Goal: Check status: Check status

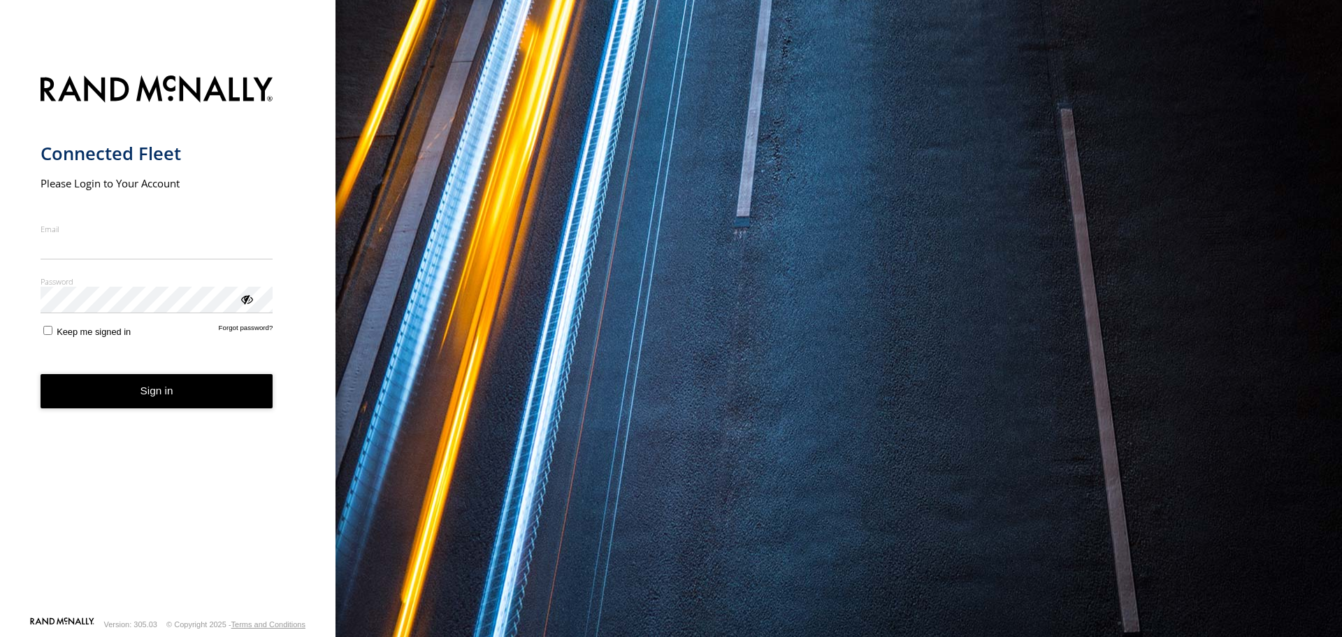
click at [273, 240] on nordpass-icon "main" at bounding box center [273, 246] width 0 height 12
click at [0, 636] on nordpass-autofill-portal at bounding box center [0, 637] width 0 height 0
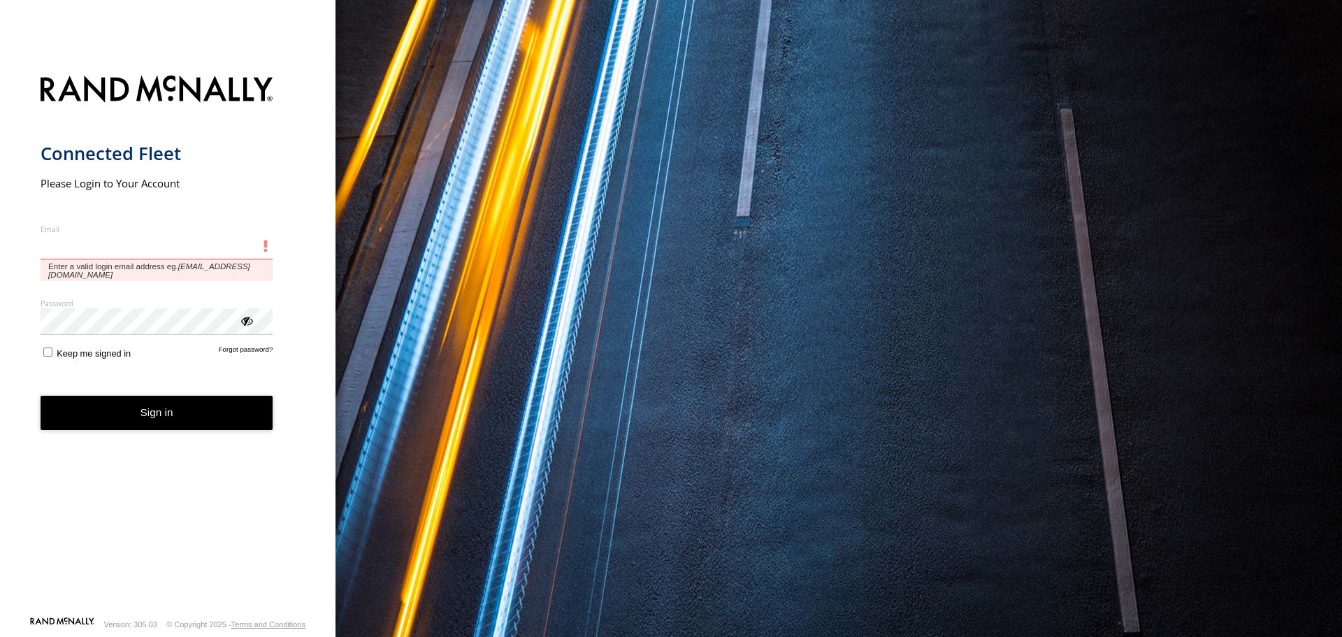
type input "**********"
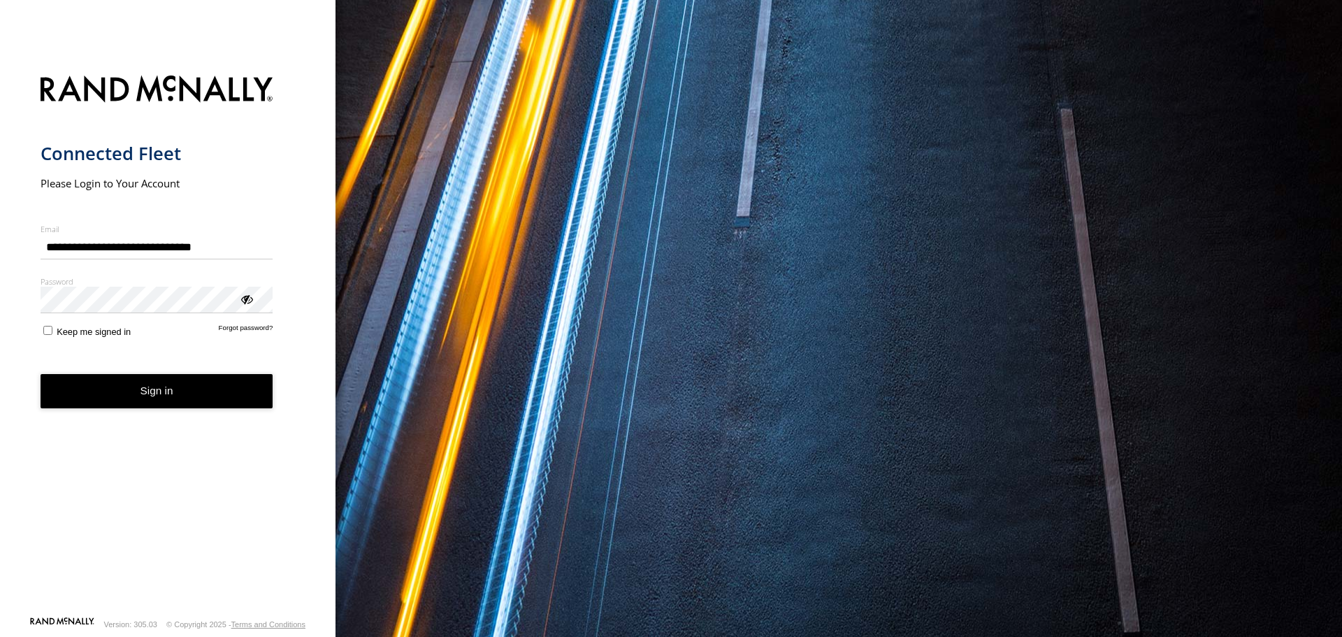
click at [179, 405] on button "Sign in" at bounding box center [157, 391] width 233 height 34
click at [182, 397] on button "Sign in" at bounding box center [157, 391] width 233 height 34
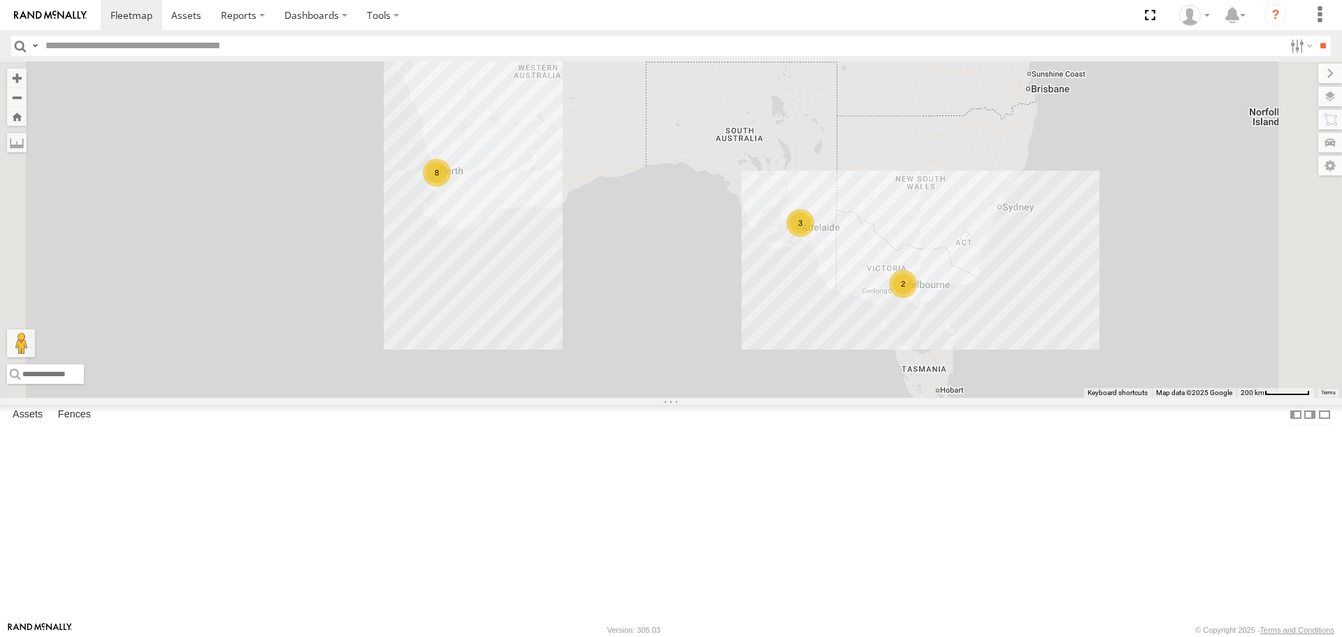
click at [917, 298] on div "2" at bounding box center [903, 284] width 28 height 28
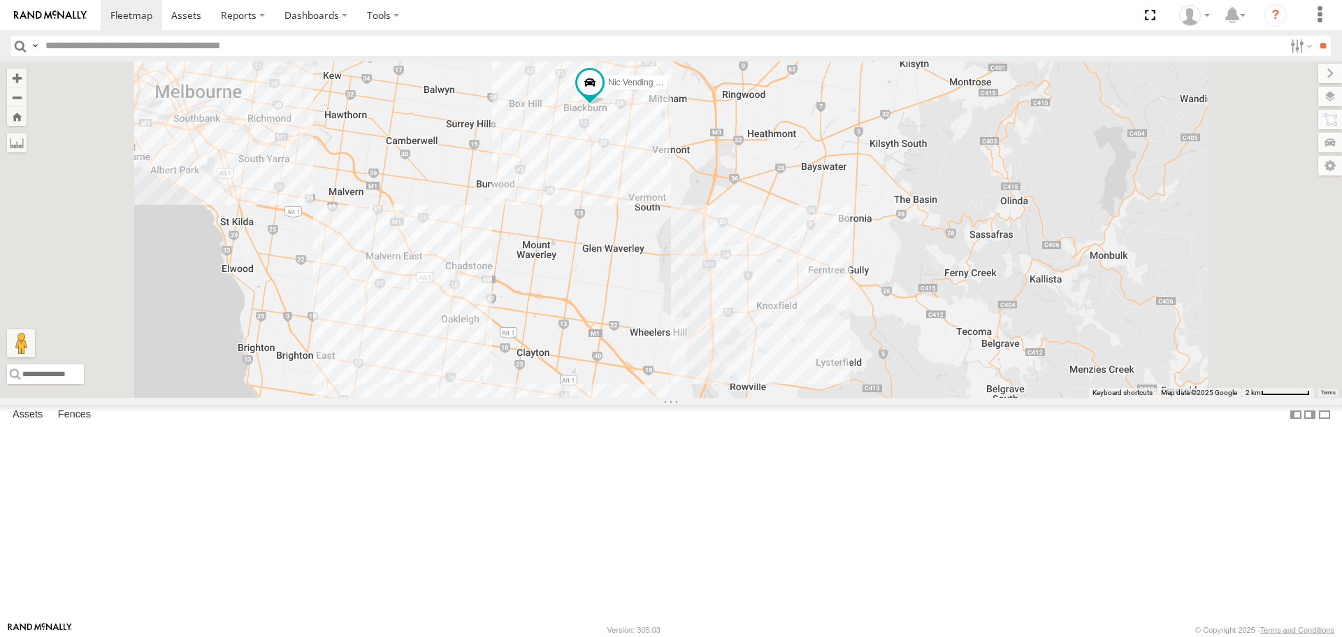
drag, startPoint x: 788, startPoint y: 197, endPoint x: 777, endPoint y: 284, distance: 88.1
click at [777, 284] on div "Nic Vending Van 2BW 7XY Shelby Vending Van 1ZU-5DF" at bounding box center [671, 229] width 1342 height 335
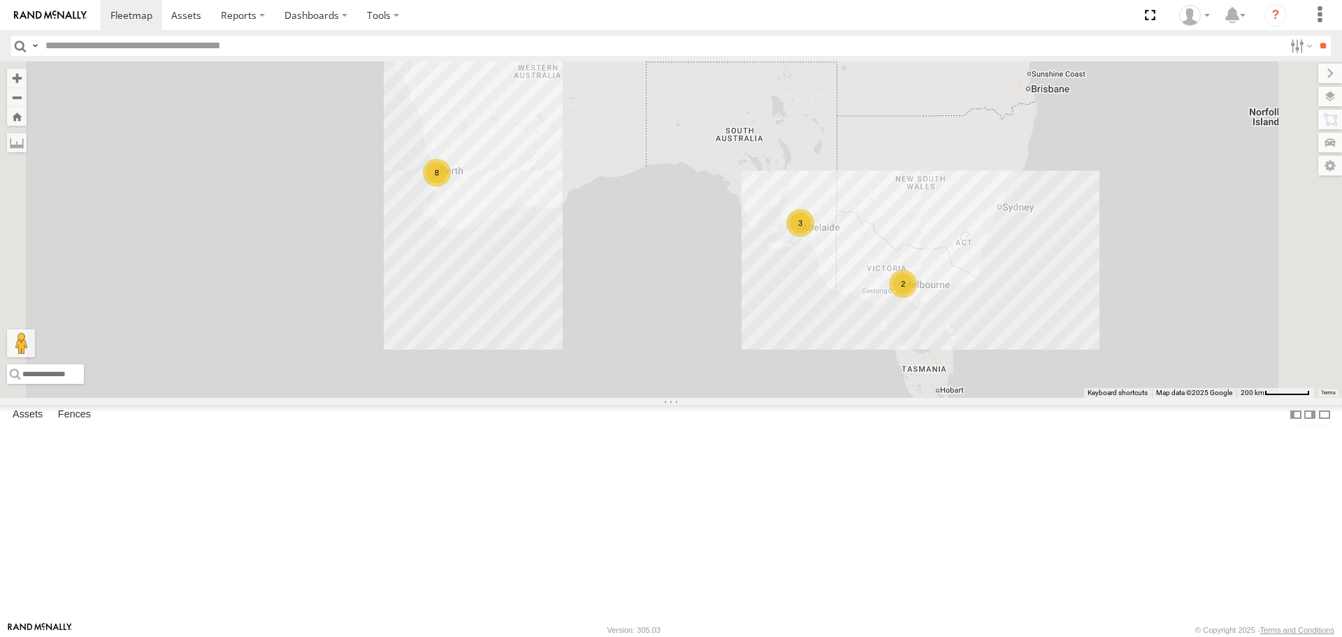
click at [917, 298] on div "2" at bounding box center [903, 284] width 28 height 28
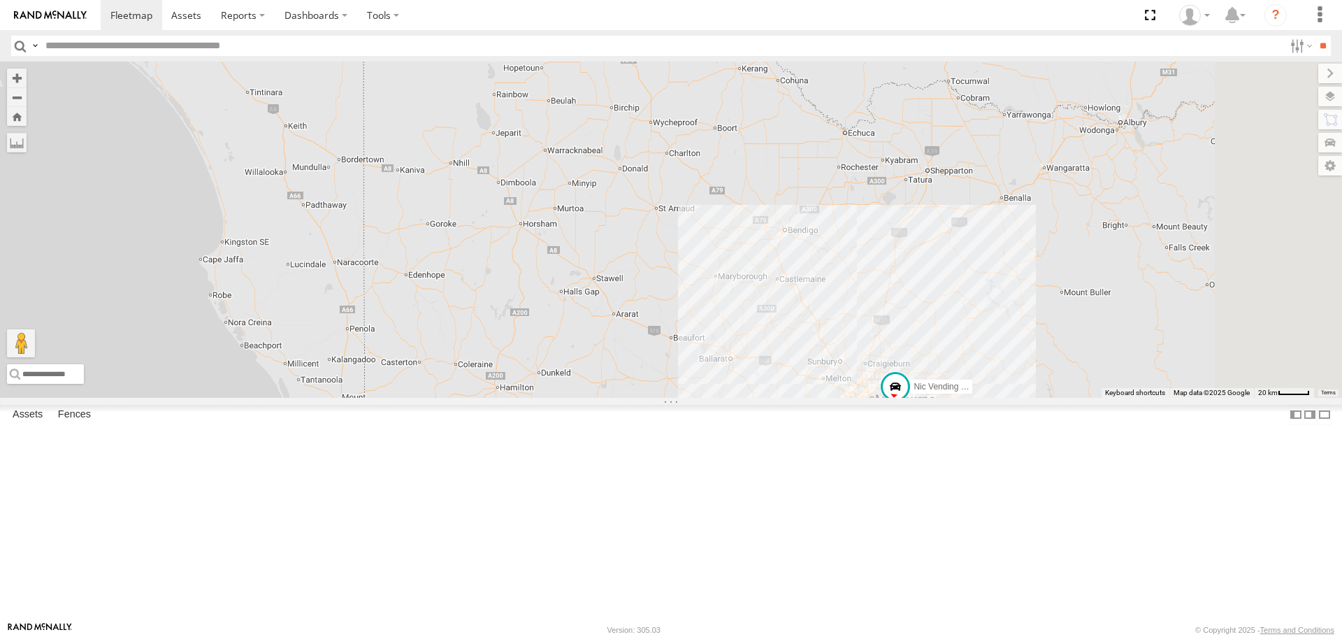
drag, startPoint x: 1059, startPoint y: 452, endPoint x: 892, endPoint y: 306, distance: 221.9
click at [892, 306] on div "Nic Vending Van 2BW 7XY Shelby Vending Van 1ZU-5DF" at bounding box center [671, 229] width 1342 height 335
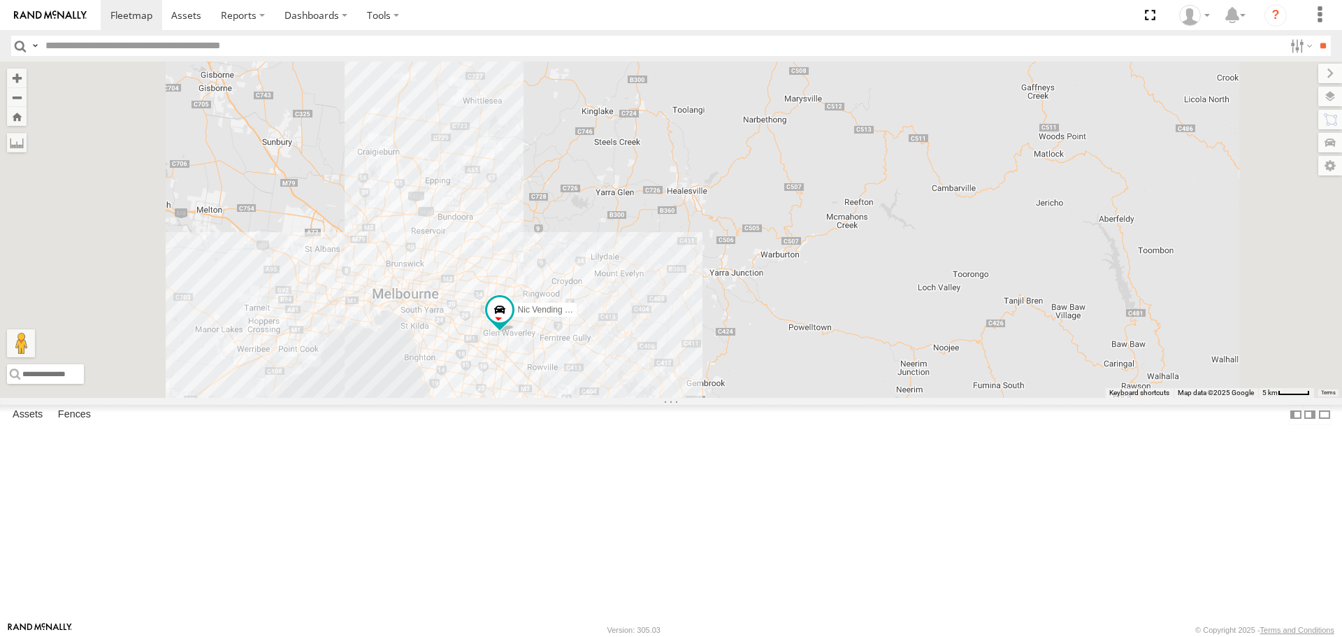
drag, startPoint x: 845, startPoint y: 338, endPoint x: 794, endPoint y: 139, distance: 205.6
click at [794, 140] on div "Nic Vending Van 2BW 7XY Shelby Vending Van 1ZU-5DF" at bounding box center [671, 229] width 1342 height 335
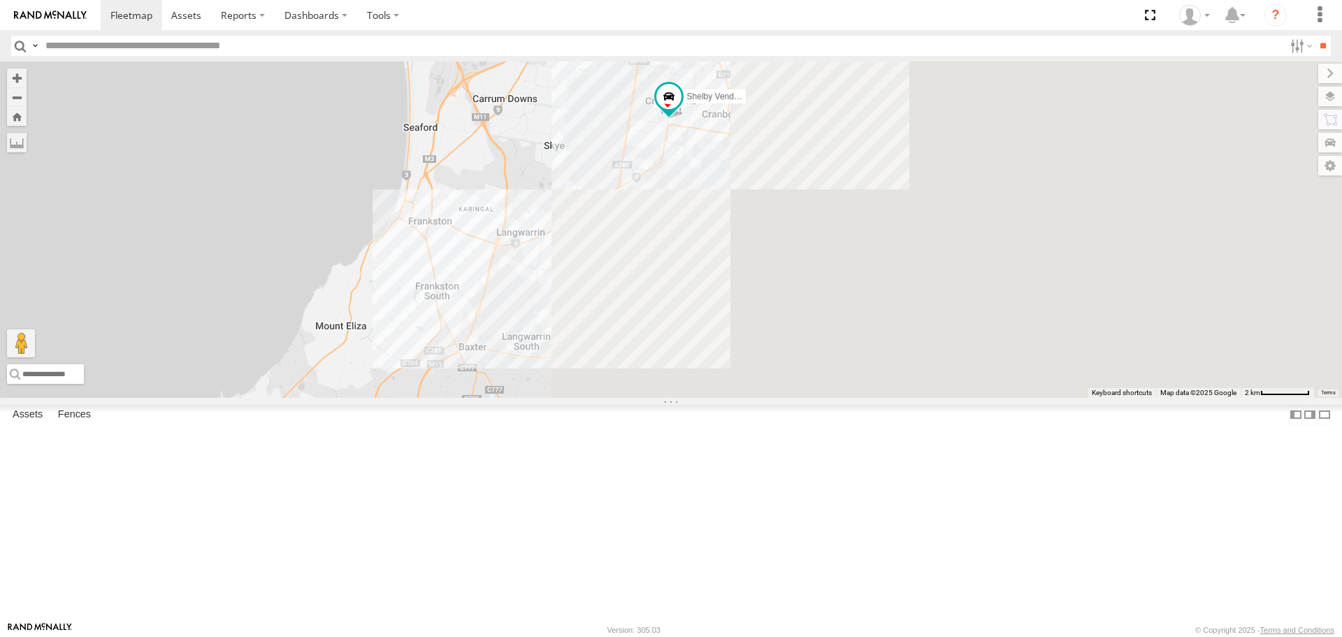
drag, startPoint x: 868, startPoint y: 347, endPoint x: 147, endPoint y: 352, distance: 721.3
click at [147, 352] on main "To navigate the map with touch gestures double-tap and hold your finger on the …" at bounding box center [671, 342] width 1342 height 560
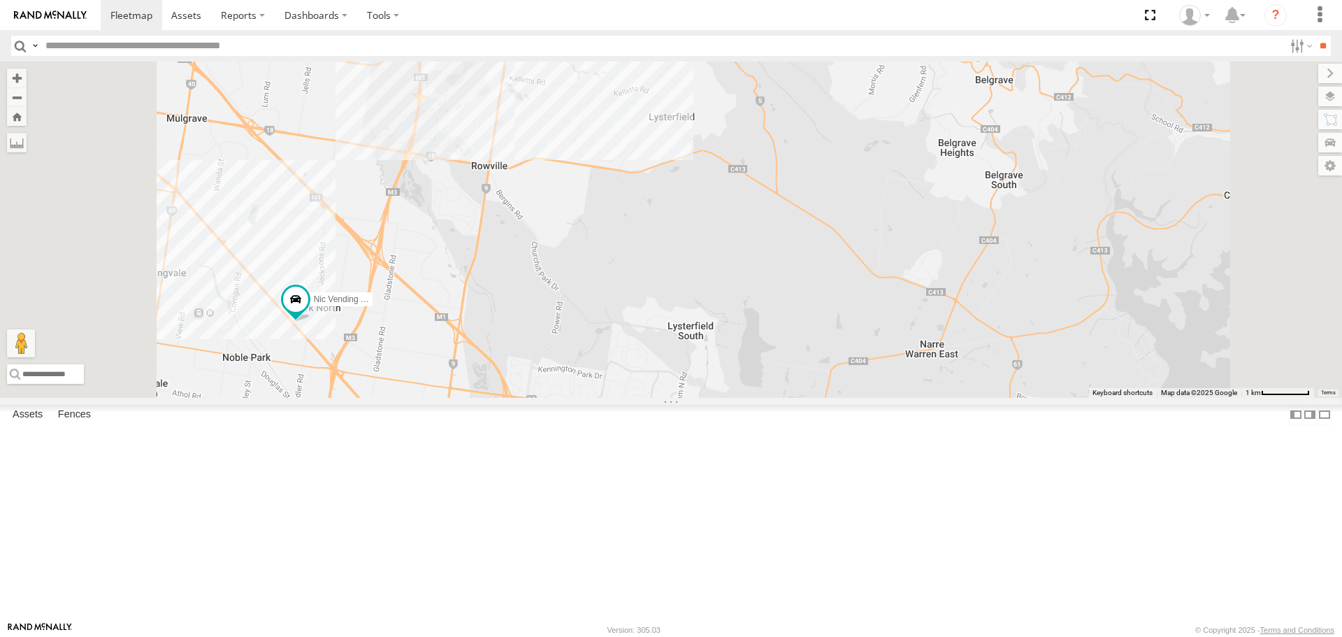
drag, startPoint x: 700, startPoint y: 384, endPoint x: 853, endPoint y: 357, distance: 155.5
click at [853, 357] on div "Nic Vending Van 2BW 7XY Shelby Vending Van 1ZU-5DF" at bounding box center [671, 229] width 1342 height 335
